Goal: Information Seeking & Learning: Learn about a topic

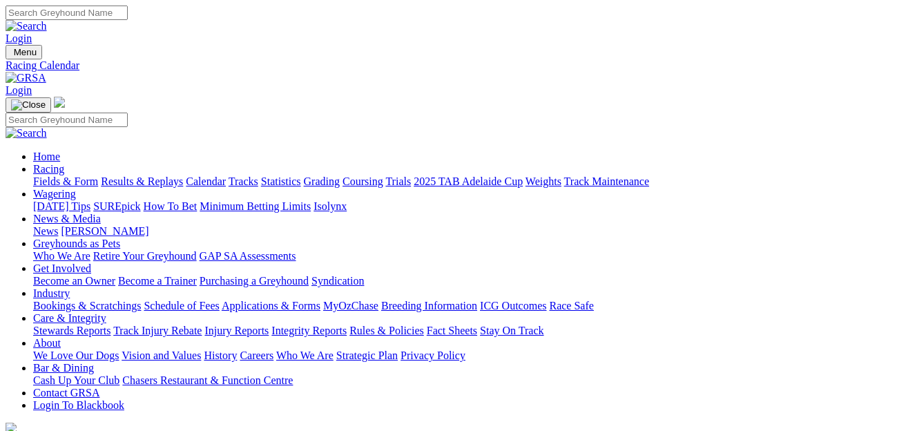
click at [70, 287] on link "Industry" at bounding box center [51, 293] width 37 height 12
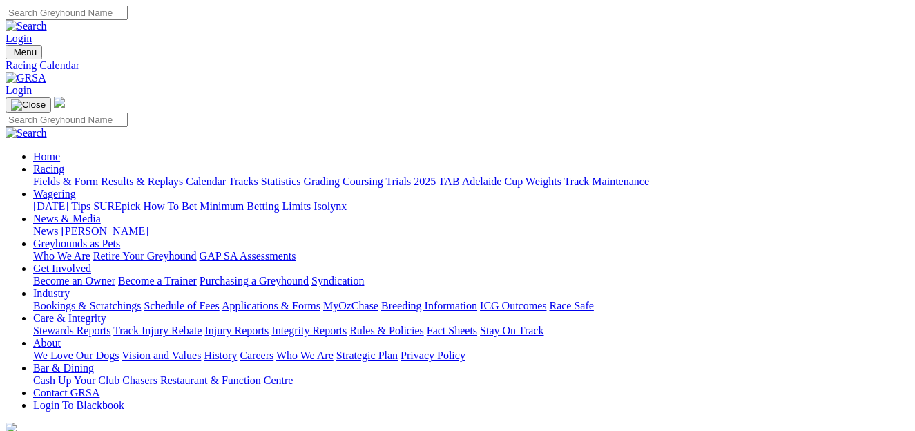
click at [99, 300] on link "Bookings & Scratchings" at bounding box center [87, 306] width 108 height 12
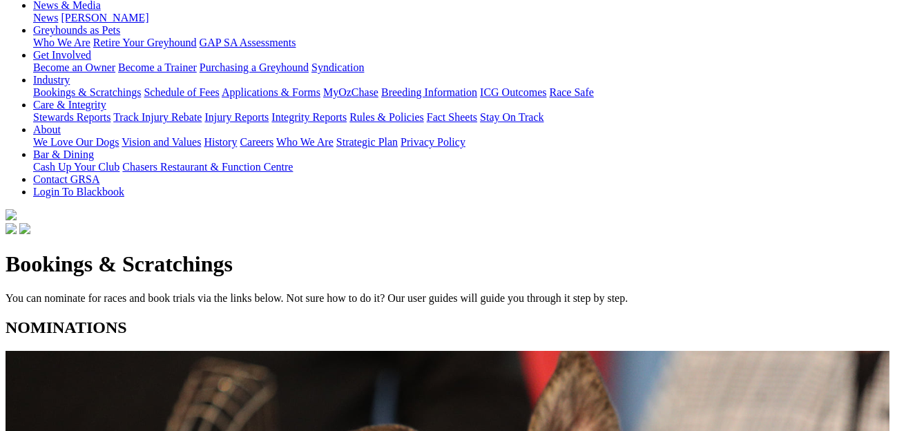
scroll to position [215, 0]
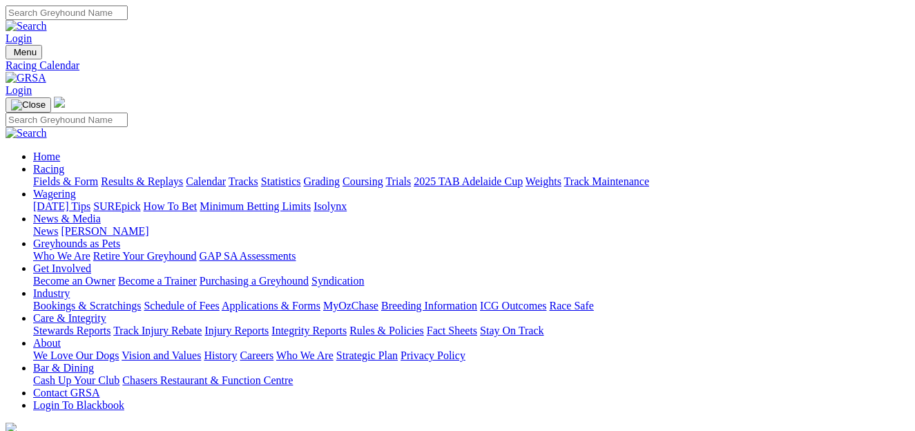
click at [101, 213] on link "News & Media" at bounding box center [67, 219] width 68 height 12
click at [58, 225] on link "News" at bounding box center [45, 231] width 25 height 12
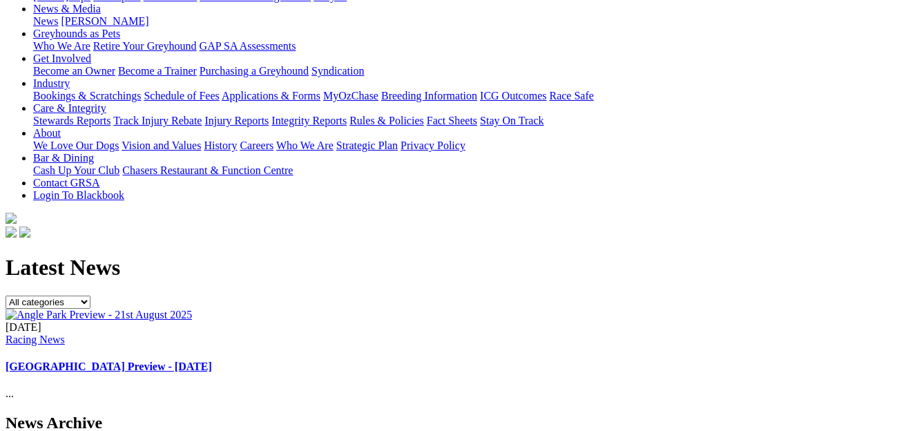
scroll to position [252, 0]
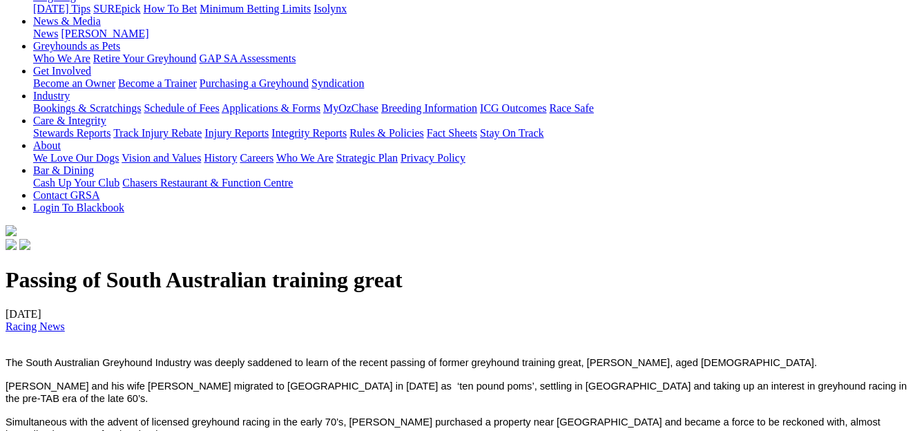
scroll to position [201, 0]
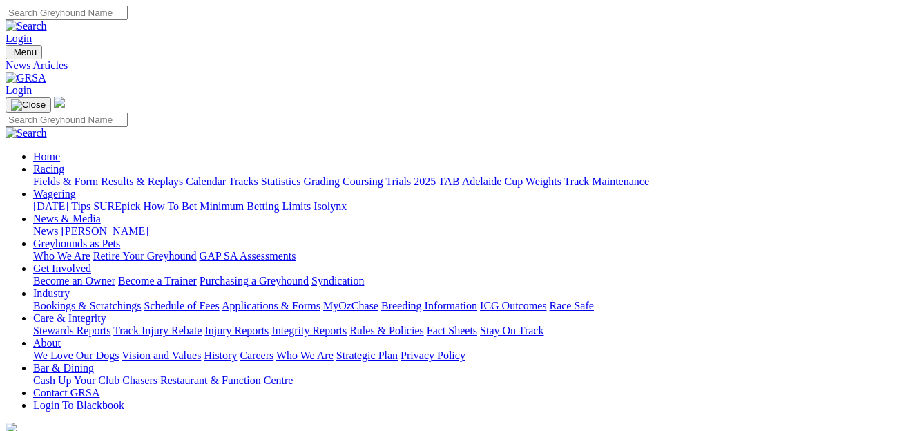
click at [173, 175] on link "Results & Replays" at bounding box center [142, 181] width 82 height 12
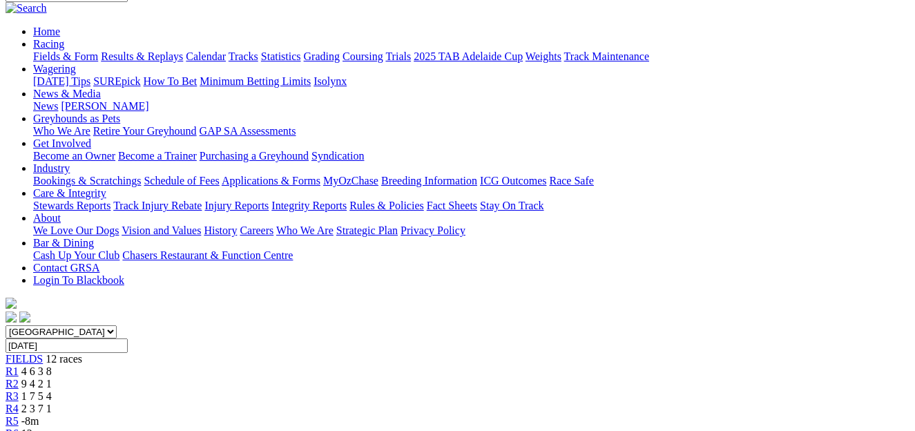
scroll to position [122, 0]
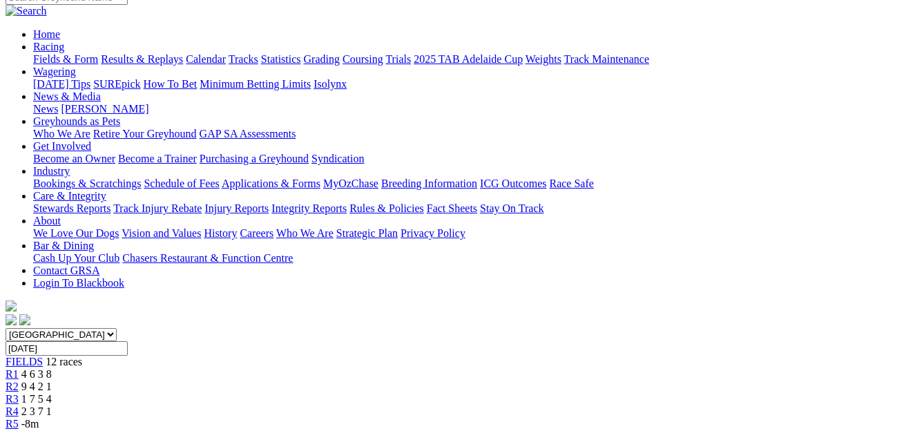
click at [196, 380] on div "R2 9 4 2 1" at bounding box center [458, 386] width 904 height 12
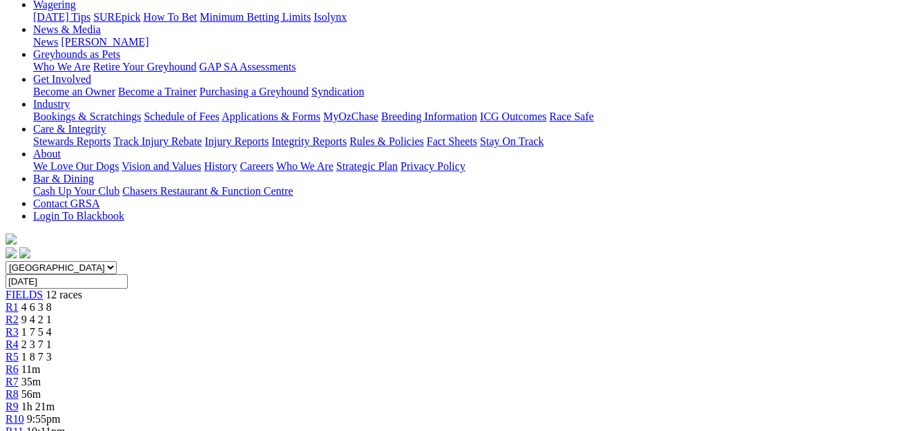
scroll to position [159, 0]
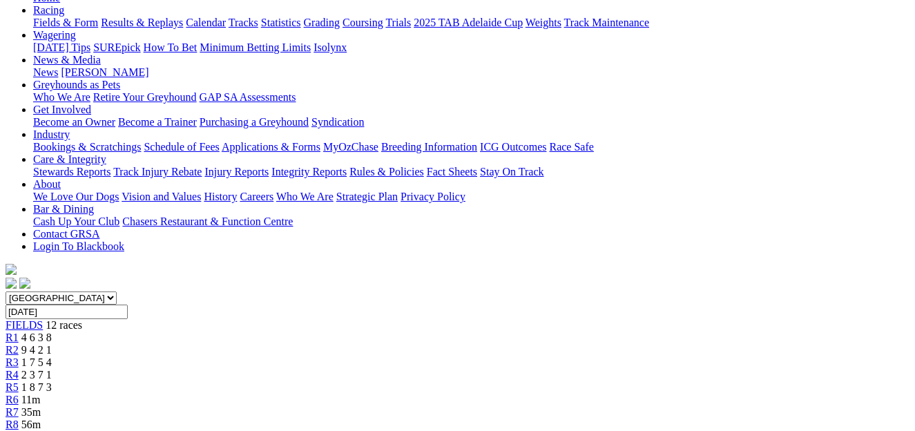
click at [334, 369] on div "R4 2 3 7 1" at bounding box center [458, 375] width 904 height 12
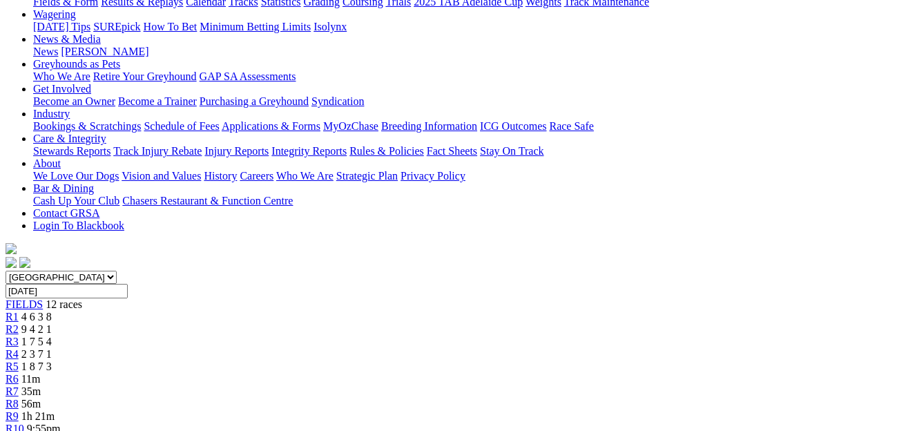
scroll to position [143, 0]
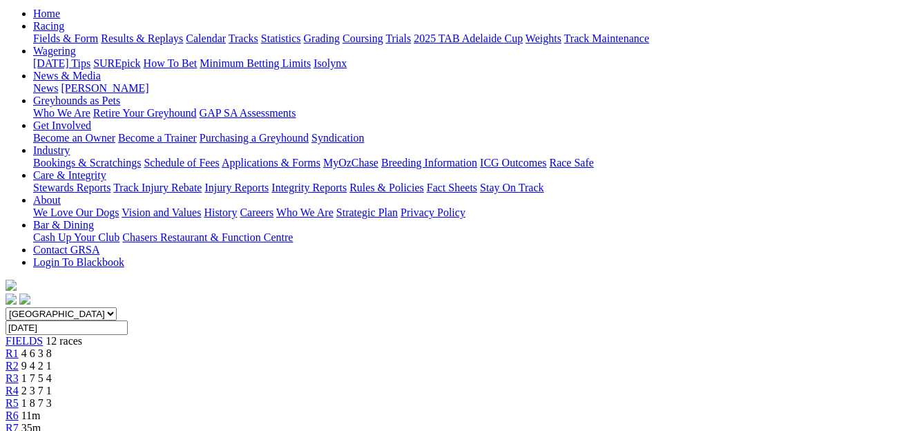
click at [52, 397] on span "1 8 7 3" at bounding box center [36, 403] width 30 height 12
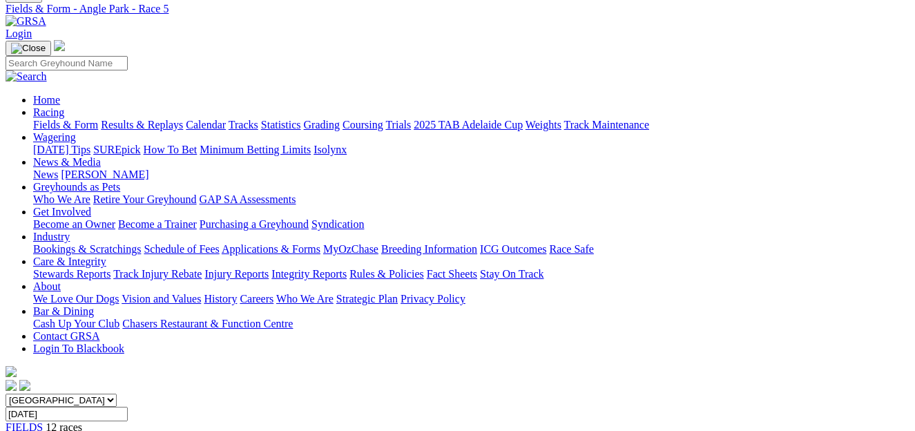
scroll to position [44, 0]
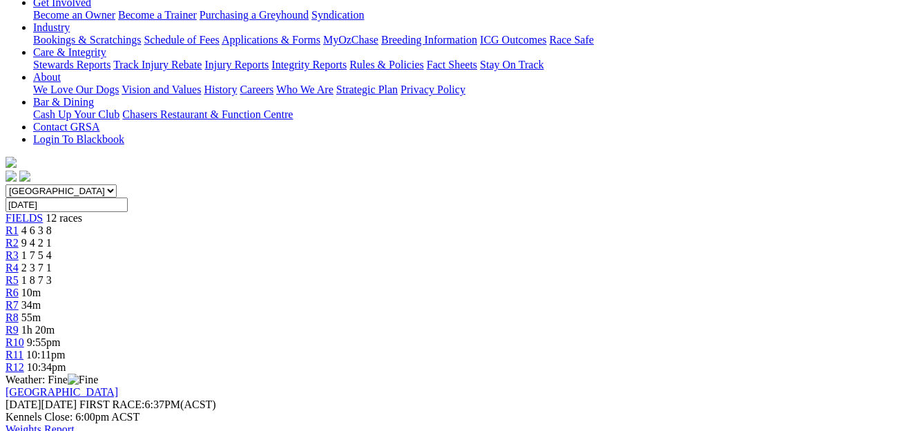
scroll to position [271, 0]
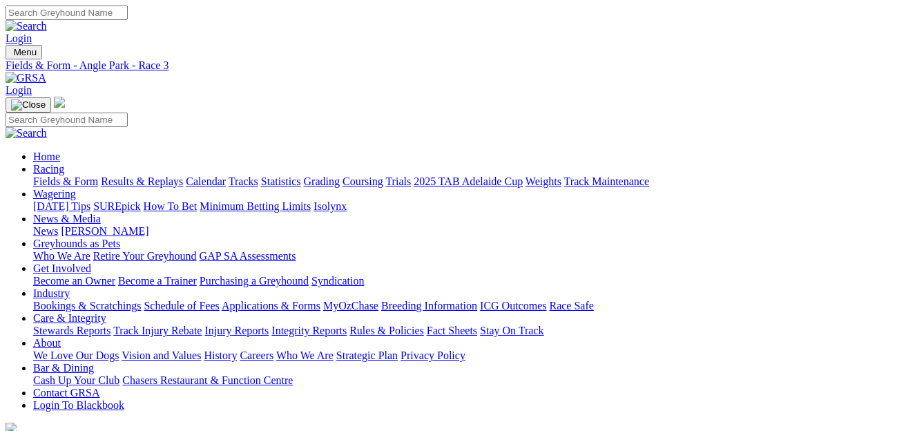
click at [70, 287] on link "Industry" at bounding box center [51, 293] width 37 height 12
click at [80, 300] on link "Bookings & Scratchings" at bounding box center [87, 306] width 108 height 12
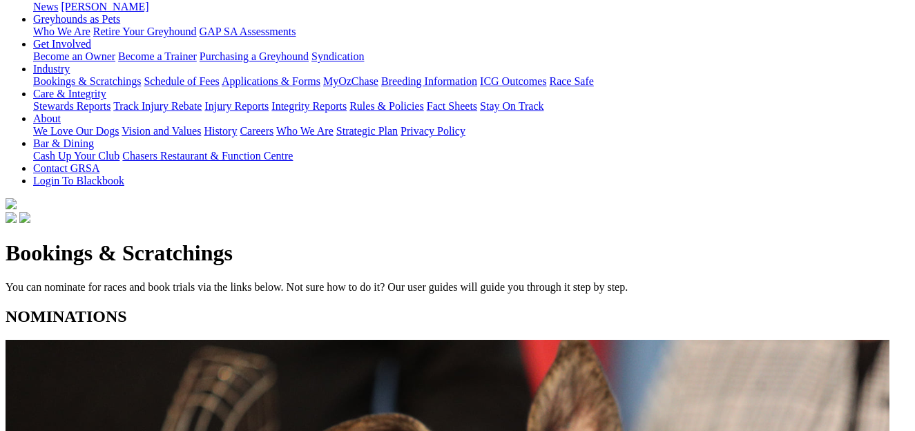
scroll to position [228, 0]
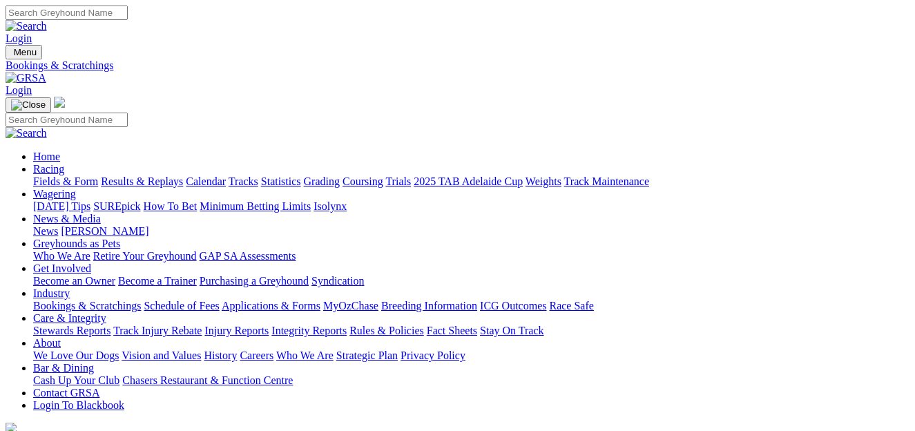
scroll to position [0, 0]
